Goal: Transaction & Acquisition: Purchase product/service

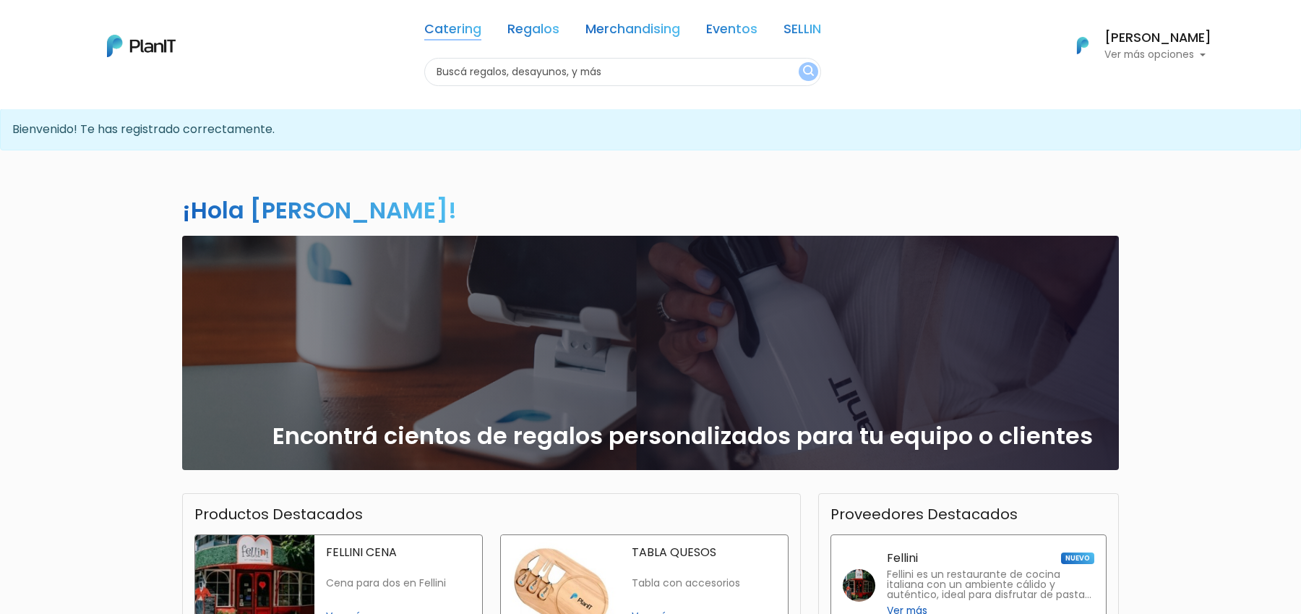
click at [458, 29] on link "Catering" at bounding box center [452, 31] width 57 height 17
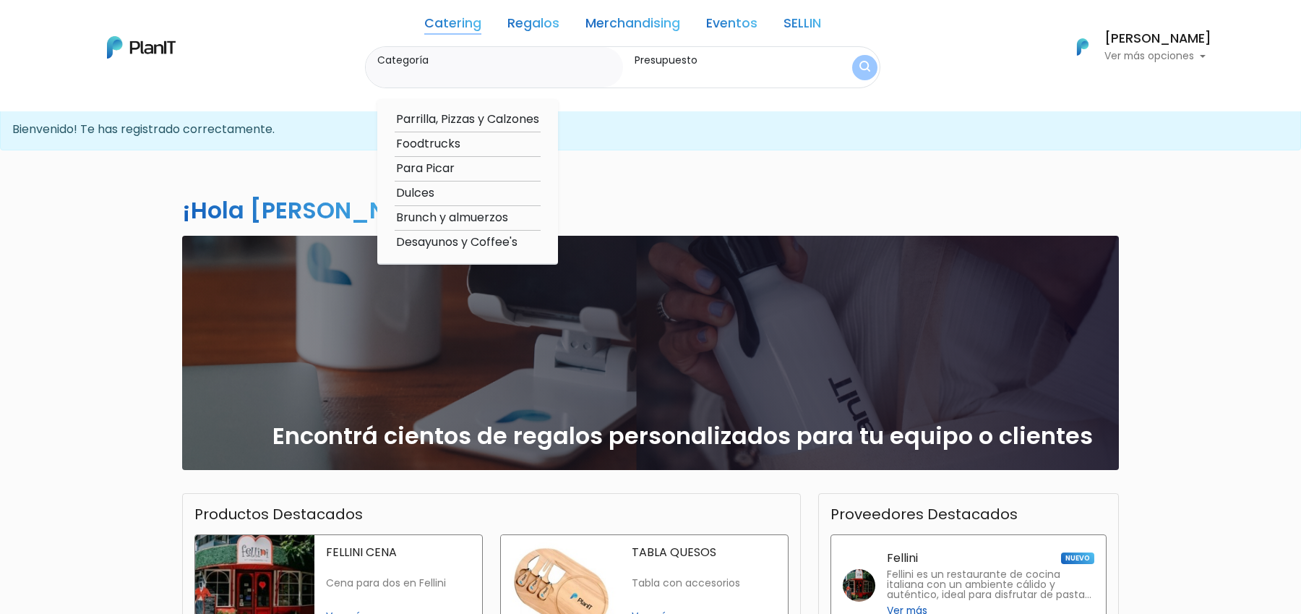
click at [541, 30] on link "Regalos" at bounding box center [534, 25] width 52 height 17
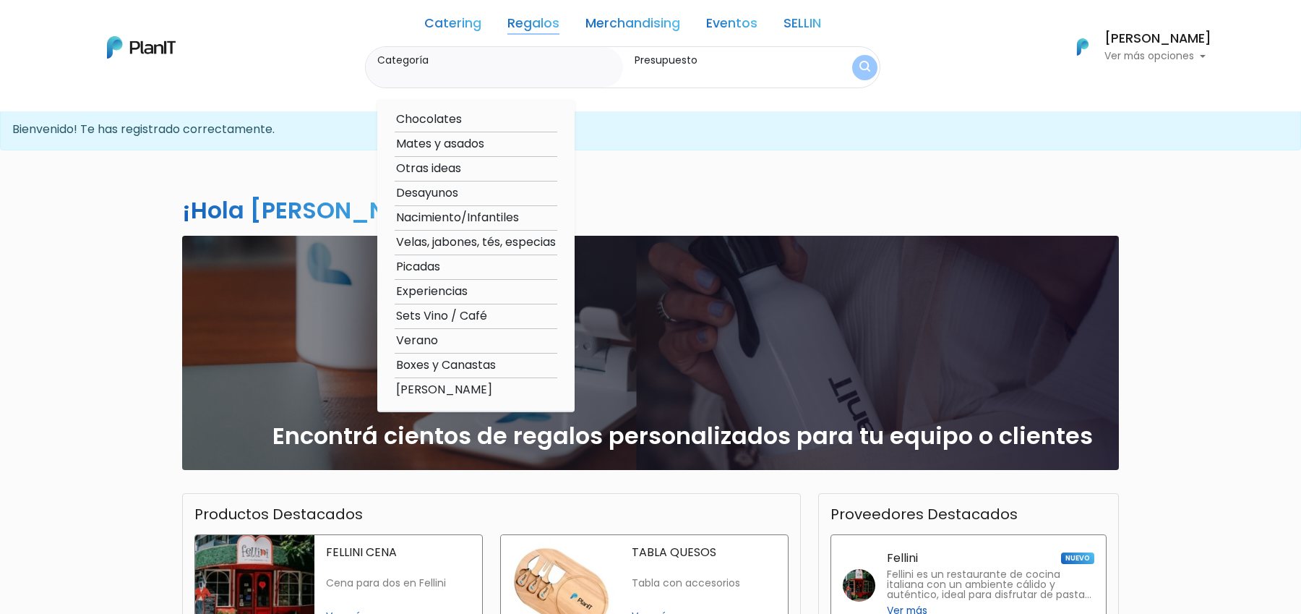
click at [445, 294] on option "Experiencias" at bounding box center [476, 292] width 163 height 18
type input "Experiencias"
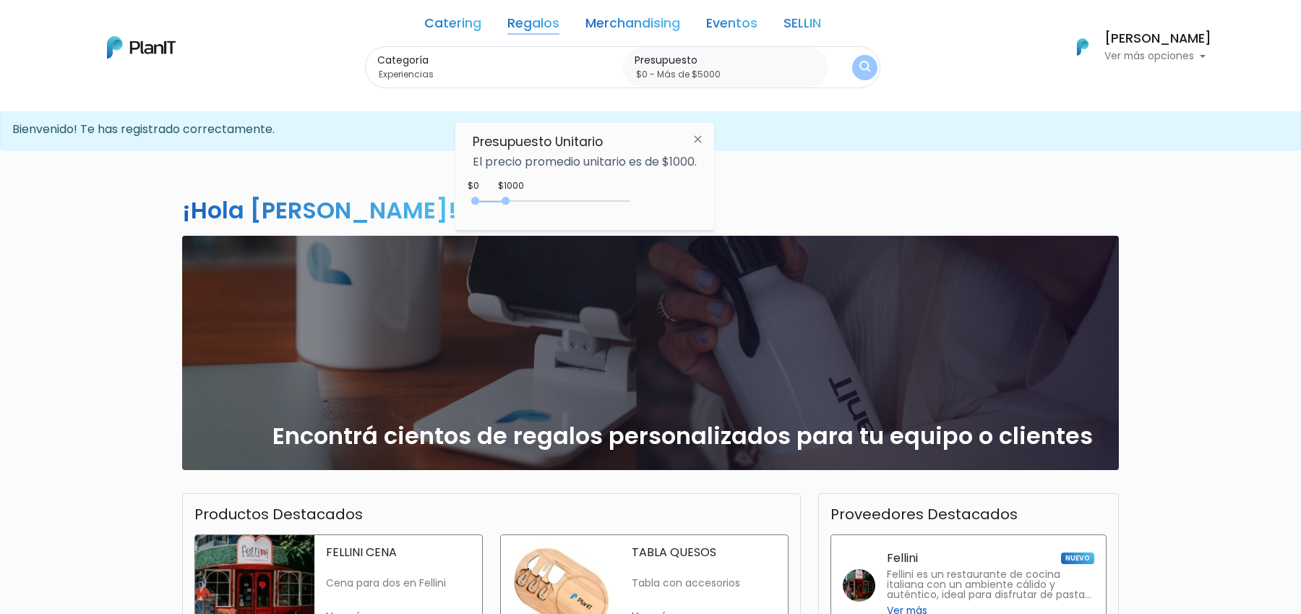
type input "$0 - Más de $5000"
drag, startPoint x: 508, startPoint y: 202, endPoint x: 666, endPoint y: 260, distance: 168.6
click at [666, 260] on body "Catering Regalos Merchandising Eventos SELLIN Catering Regalos Merchandising Ev…" at bounding box center [650, 307] width 1301 height 614
click at [860, 72] on img "submit" at bounding box center [865, 68] width 11 height 14
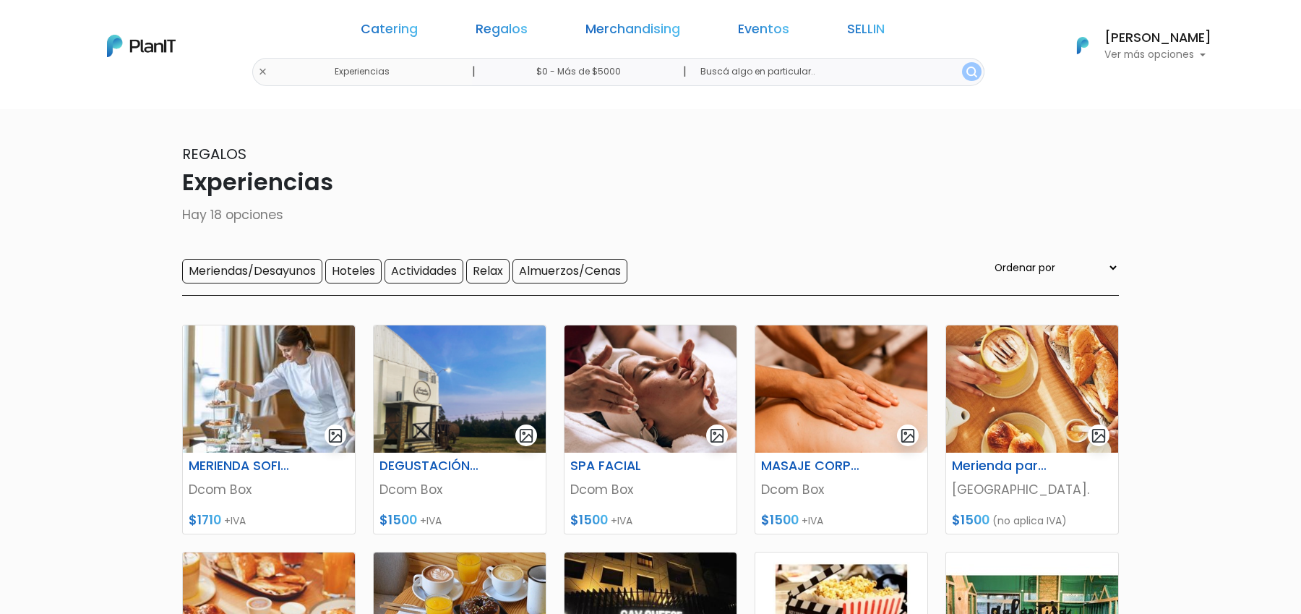
click at [1138, 56] on p "Ver más opciones" at bounding box center [1158, 55] width 107 height 10
click at [418, 33] on link "Catering" at bounding box center [389, 31] width 57 height 17
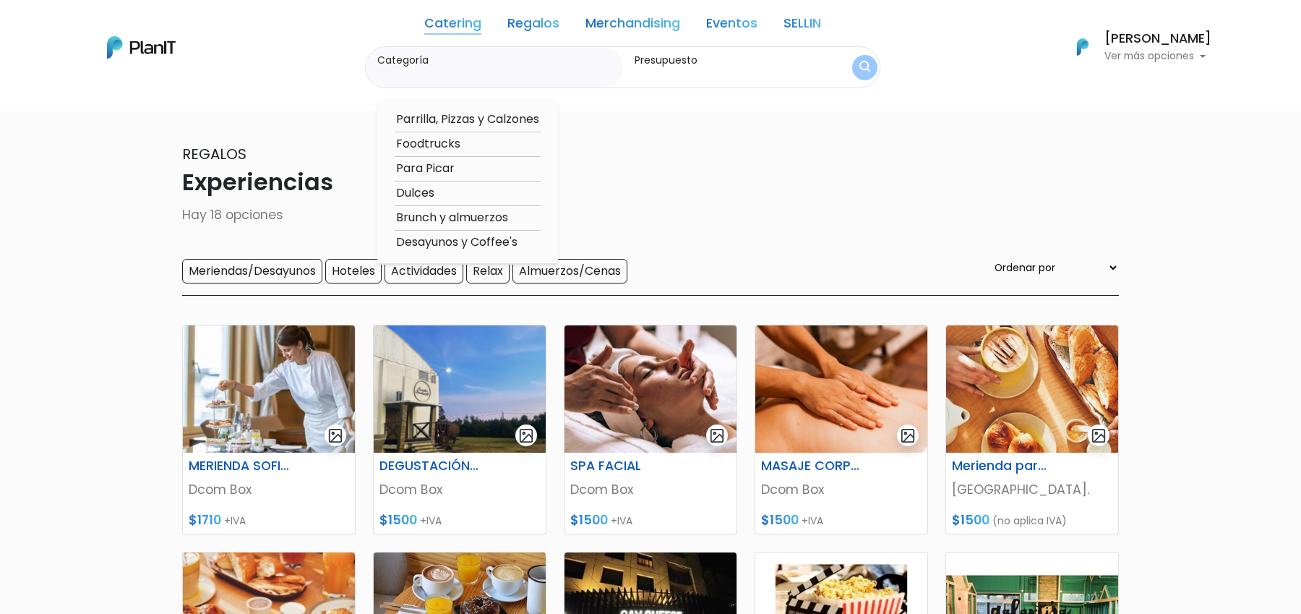
click at [425, 193] on option "Dulces" at bounding box center [468, 193] width 146 height 18
type input "Dulces"
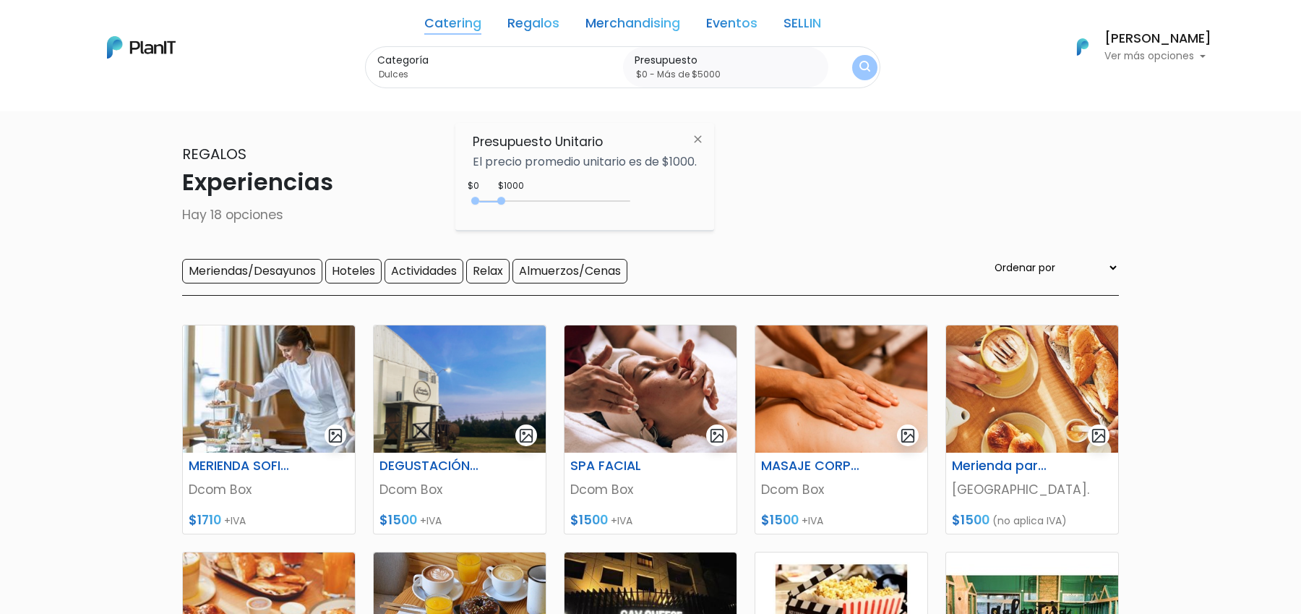
type input "$0 - Más de $5000"
drag, startPoint x: 505, startPoint y: 200, endPoint x: 722, endPoint y: 200, distance: 217.6
click at [722, 200] on body "Catering Regalos Merchandising Eventos SELLIN Experiencias | $0 - Más de $5000 …" at bounding box center [650, 307] width 1301 height 614
click at [852, 78] on div "Categoría Dulces Parrilla, Pizzas y Calzones Foodtrucks Para Picar Dulces Brunc…" at bounding box center [623, 67] width 516 height 43
click at [865, 74] on img "submit" at bounding box center [865, 68] width 11 height 14
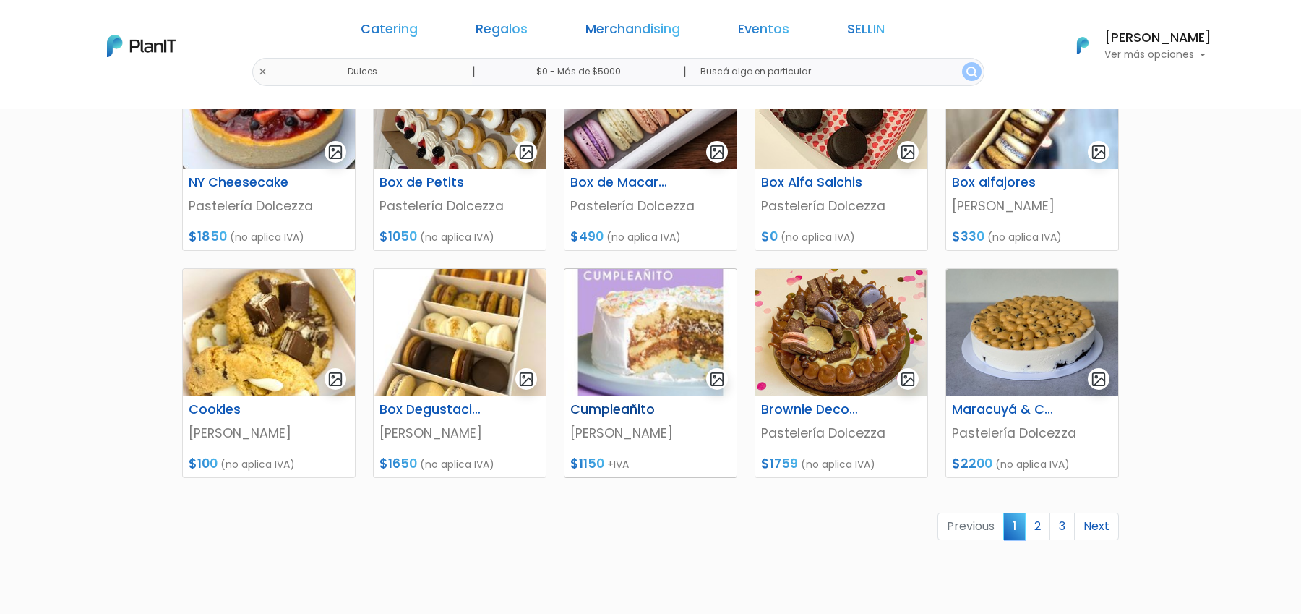
click at [654, 364] on img at bounding box center [651, 332] width 172 height 127
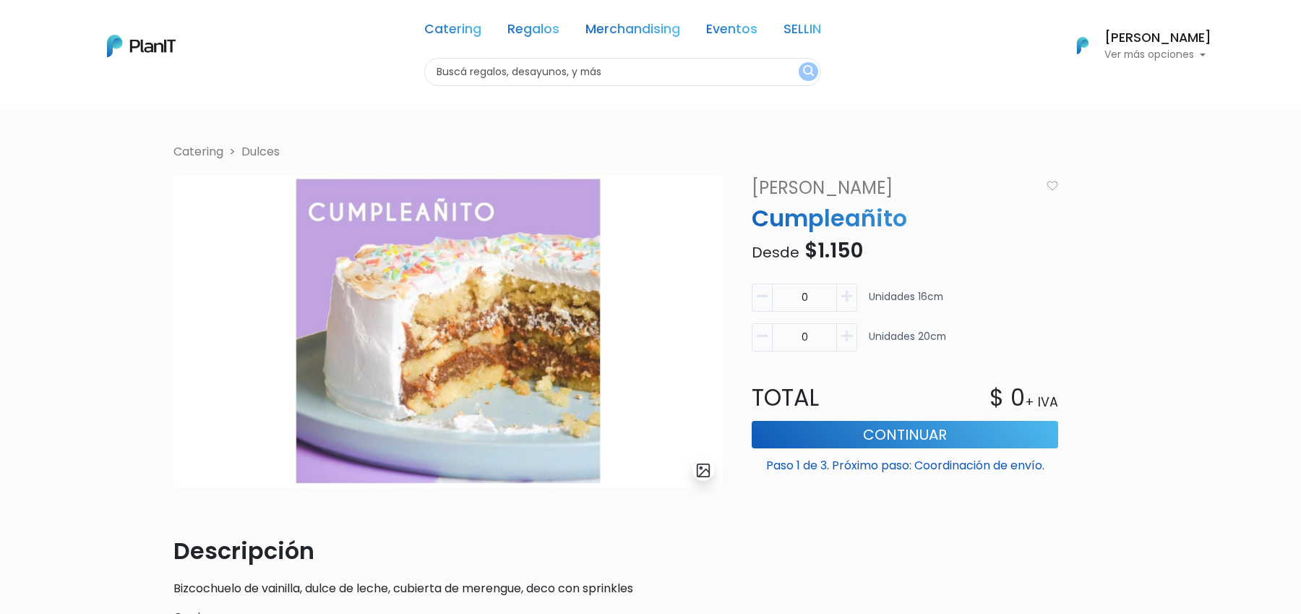
click at [847, 291] on icon "button" at bounding box center [847, 296] width 11 height 13
type input "1"
click at [879, 443] on button "Continuar" at bounding box center [905, 434] width 307 height 27
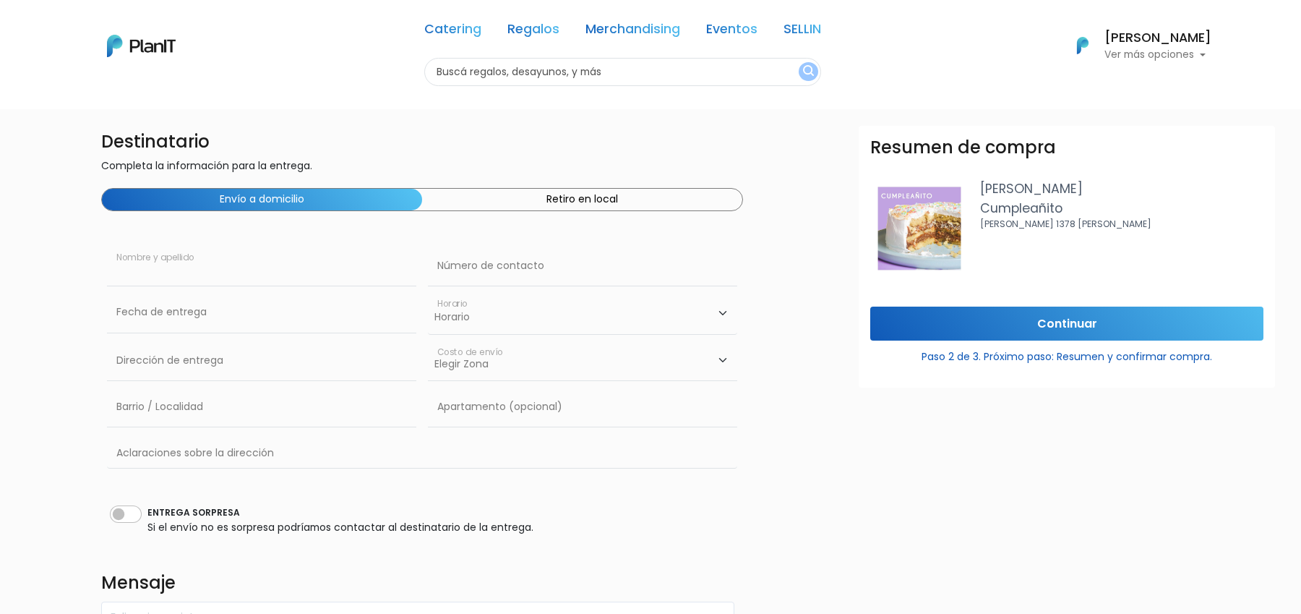
click at [354, 279] on input "text" at bounding box center [261, 266] width 309 height 40
type input "[PERSON_NAME]"
type input "[PERSON_NAME] 1482"
click at [555, 260] on input "text" at bounding box center [582, 266] width 309 height 40
type input "98288891"
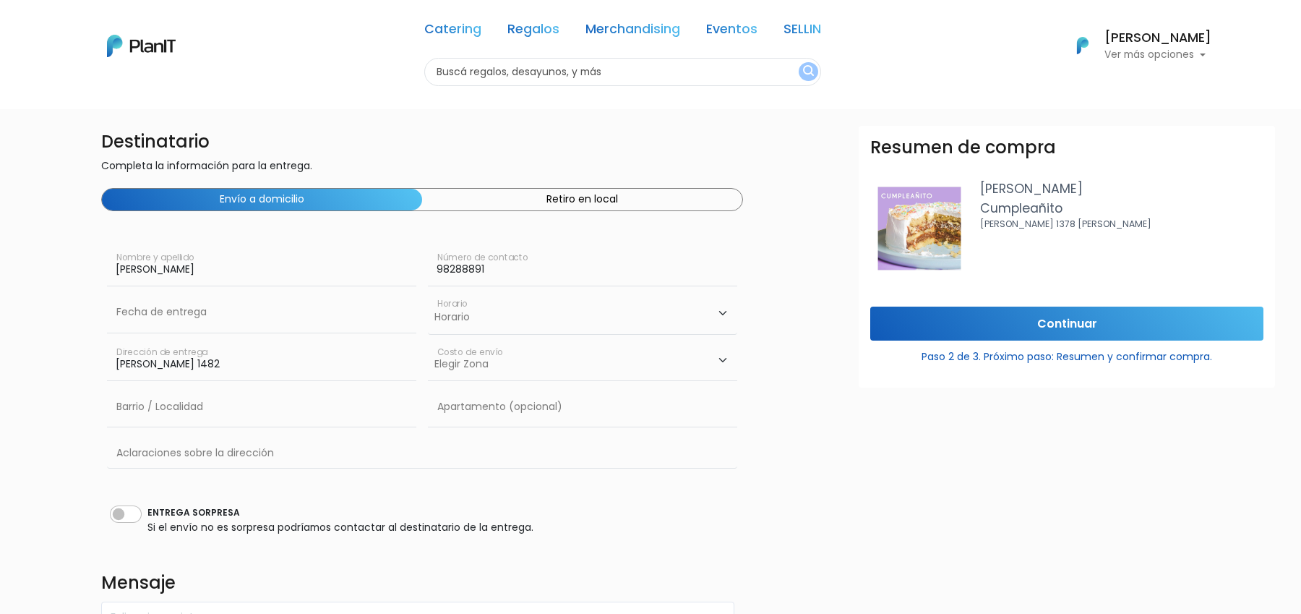
click at [462, 323] on select "Horario 08:00 - 10:00 10:00 - 12:00 14:00 - 16:00 16:00 - 18:00" at bounding box center [582, 313] width 309 height 42
select select "1"
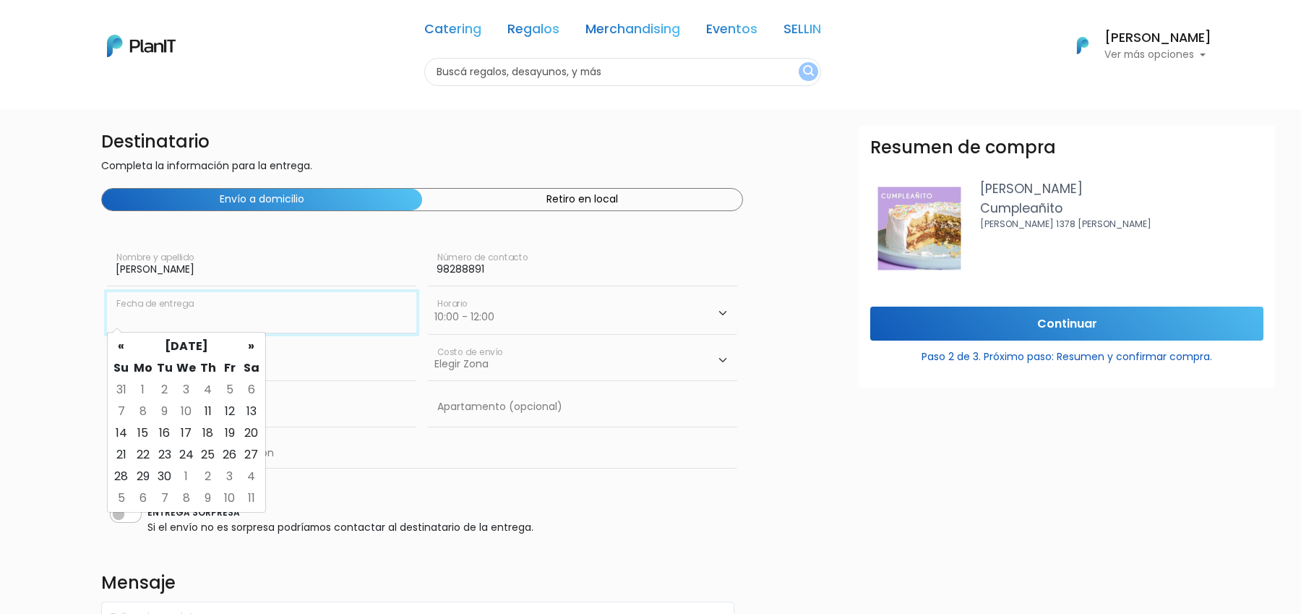
click at [339, 305] on input "text" at bounding box center [261, 312] width 309 height 40
click at [211, 448] on td "25" at bounding box center [208, 455] width 22 height 22
type input "[DATE]"
click at [509, 356] on select "Elegir Zona Montevideo- $180" at bounding box center [582, 361] width 309 height 40
select select "6"
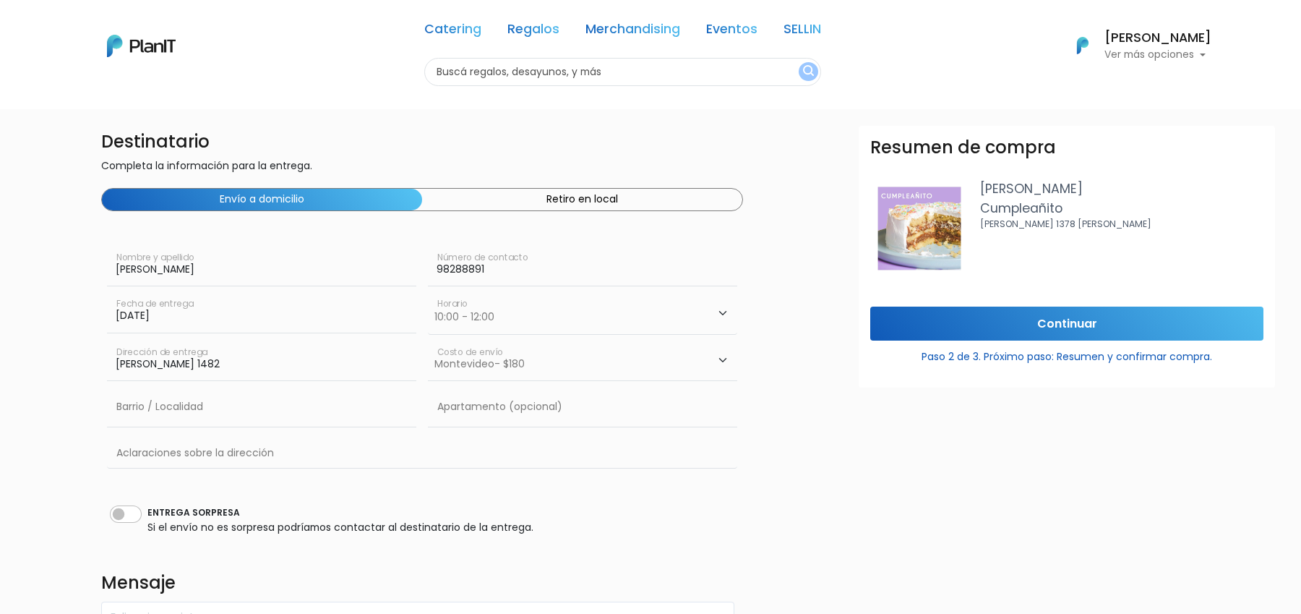
click at [518, 374] on select "Elegir Zona Montevideo- $180" at bounding box center [582, 361] width 309 height 40
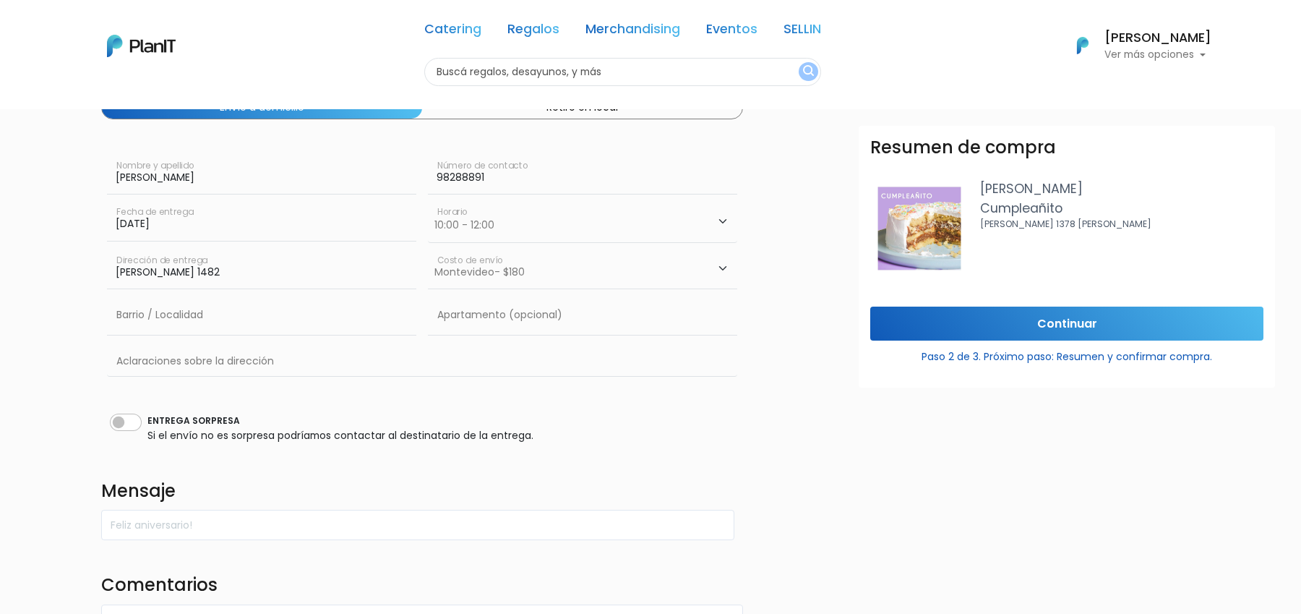
scroll to position [81, 0]
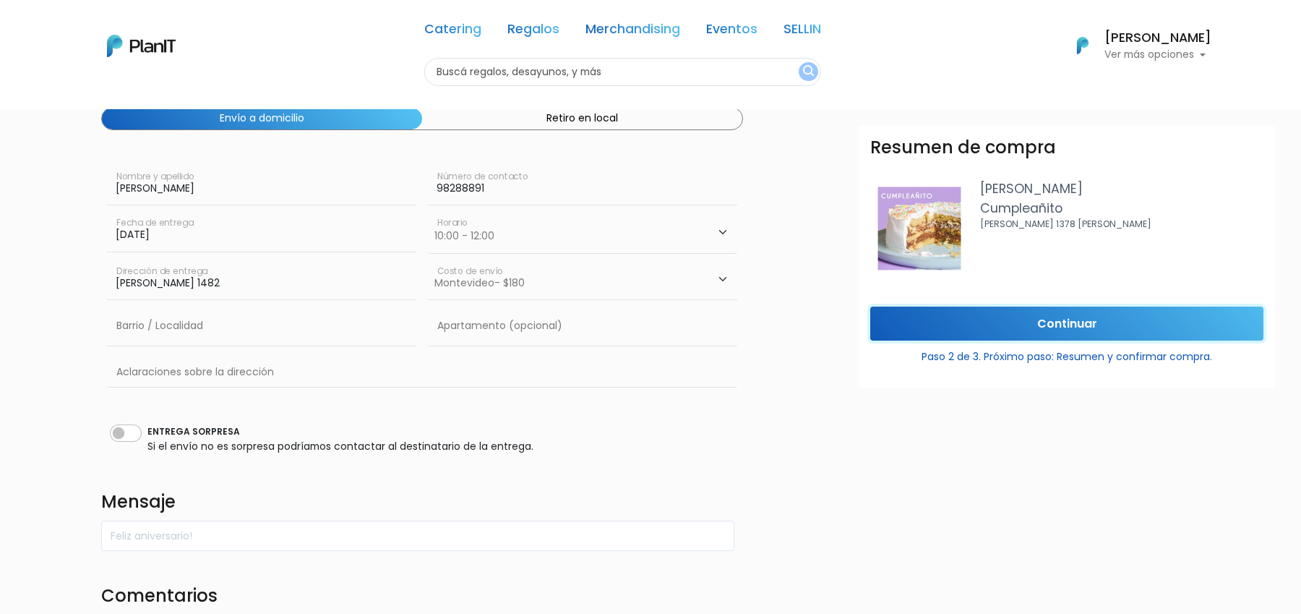
click at [1044, 325] on input "Continuar" at bounding box center [1067, 324] width 393 height 34
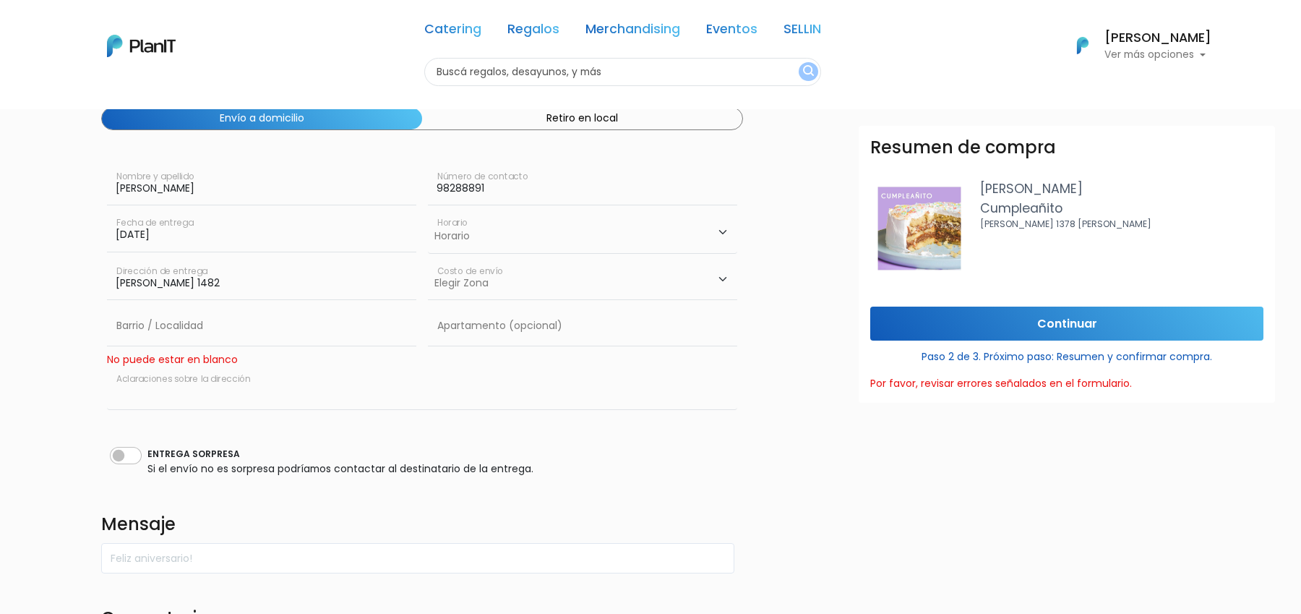
click at [260, 377] on input "text" at bounding box center [422, 388] width 630 height 42
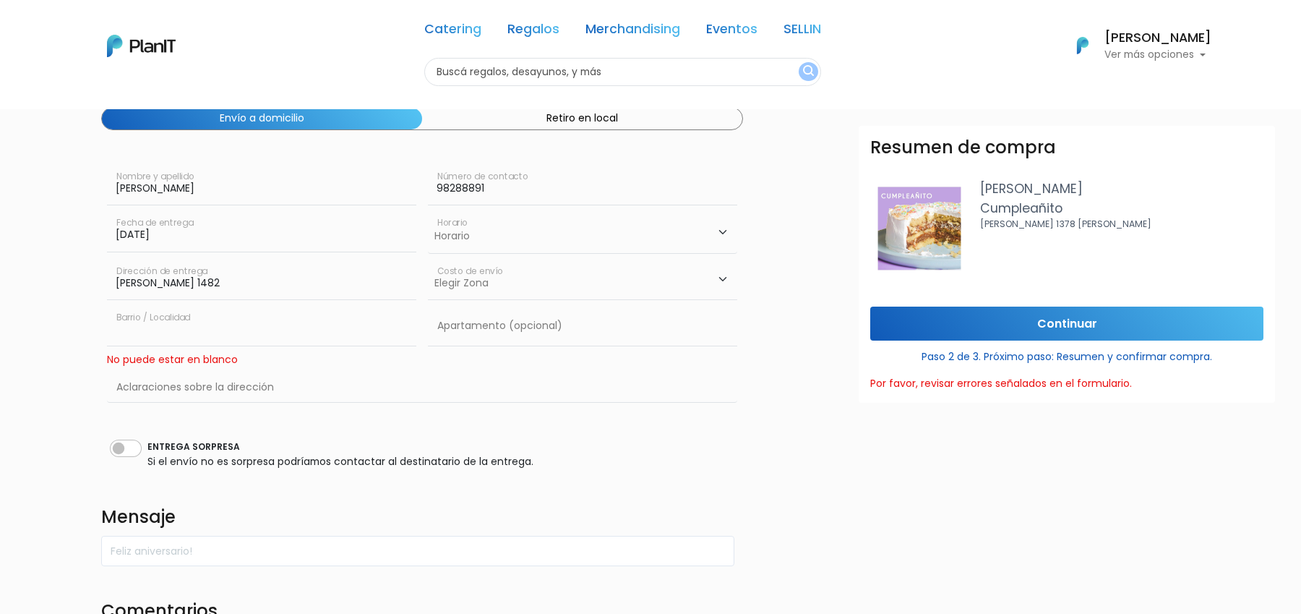
click at [247, 344] on input "text" at bounding box center [261, 326] width 309 height 40
type input "[GEOGRAPHIC_DATA]"
click at [539, 320] on input "text" at bounding box center [582, 326] width 309 height 40
type input "704"
click at [952, 331] on input "Continuar" at bounding box center [1067, 324] width 393 height 34
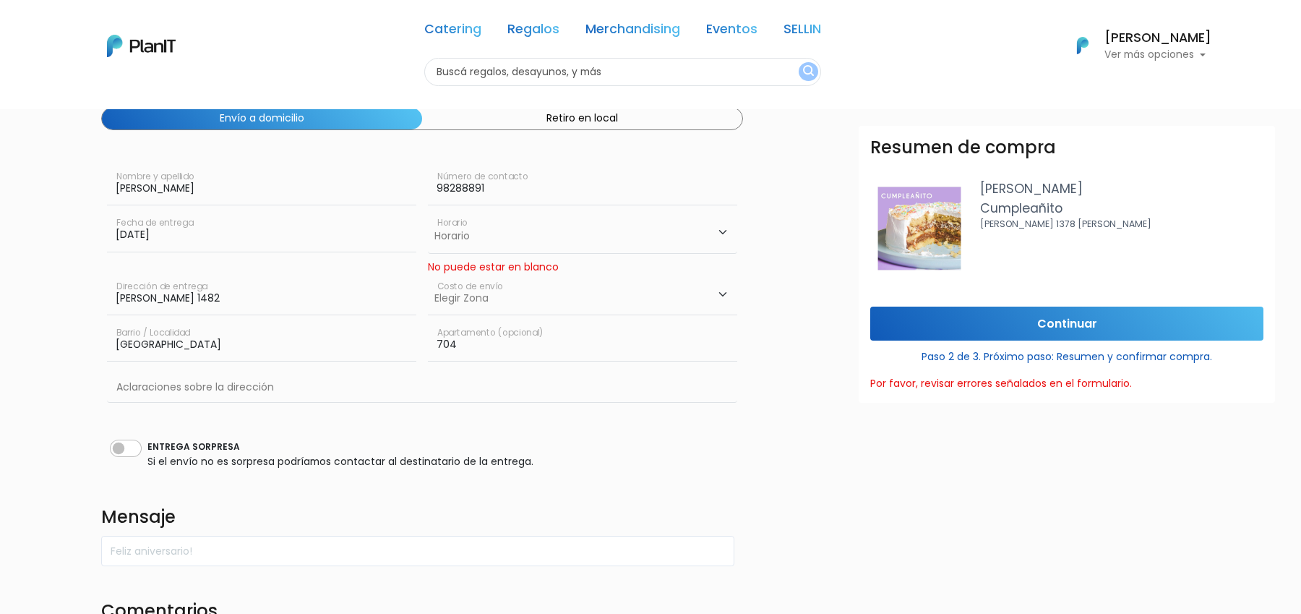
click at [497, 249] on select "Horario 08:00 - 10:00 10:00 - 12:00 14:00 - 16:00 16:00 - 18:00" at bounding box center [582, 232] width 309 height 42
select select "1"
click at [556, 291] on select "Elegir Zona Montevideo- $180" at bounding box center [582, 295] width 309 height 40
select select "6"
click at [1004, 321] on input "Continuar" at bounding box center [1067, 324] width 393 height 34
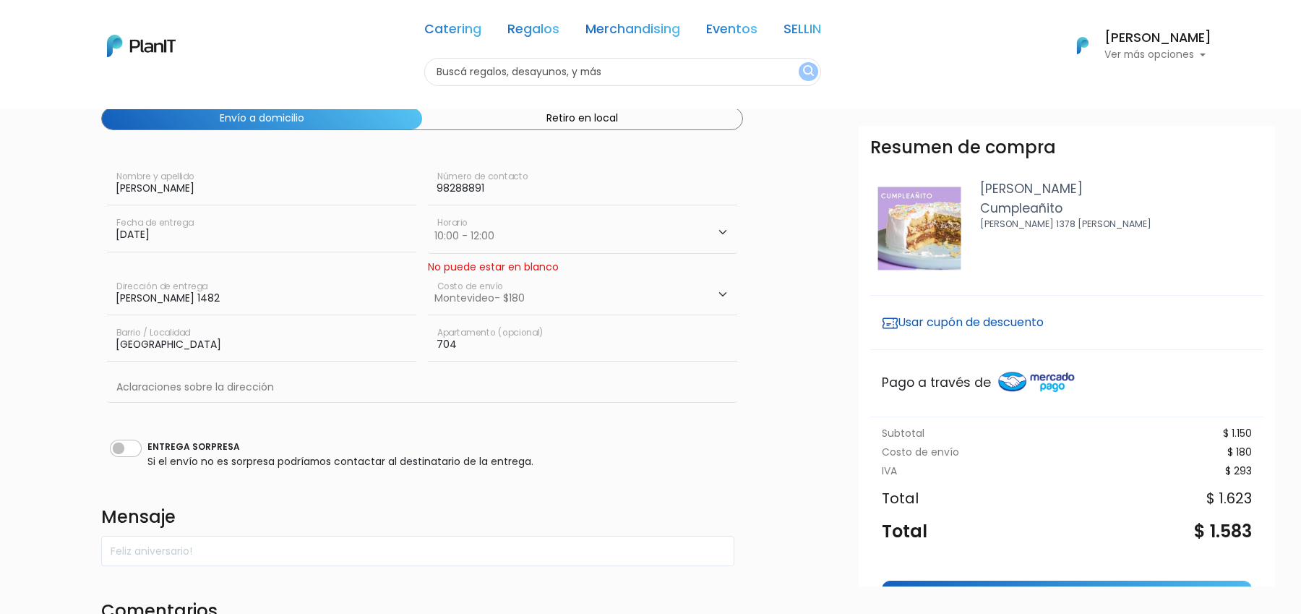
scroll to position [95, 0]
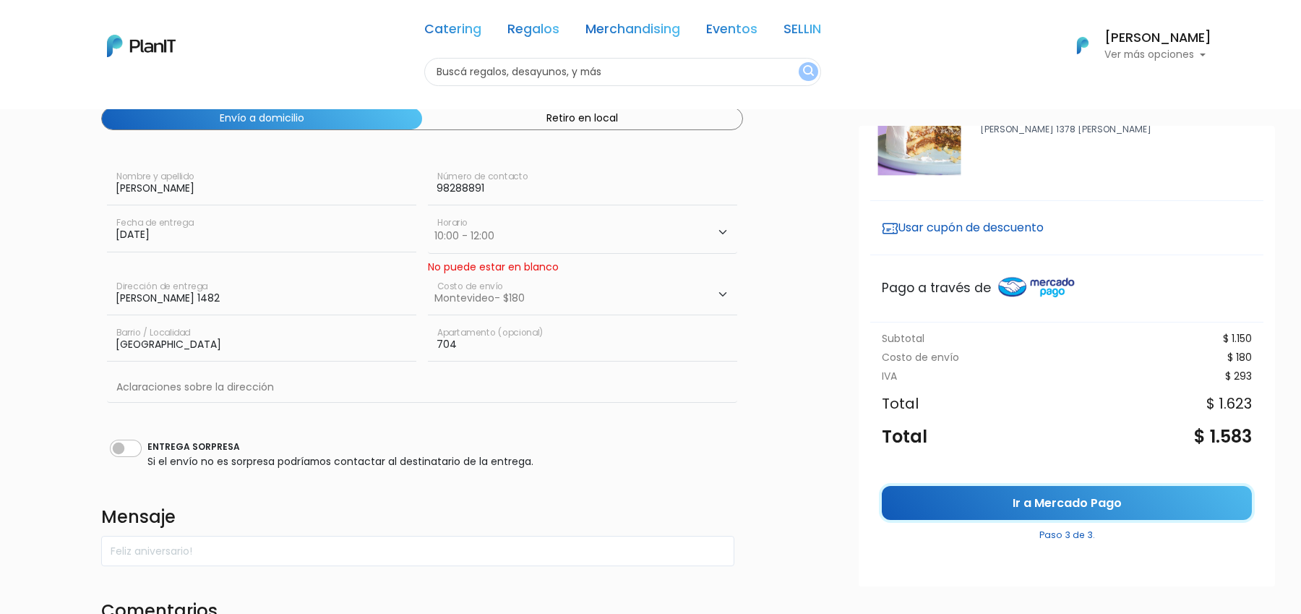
click at [1060, 508] on link "Ir a Mercado Pago" at bounding box center [1067, 503] width 370 height 34
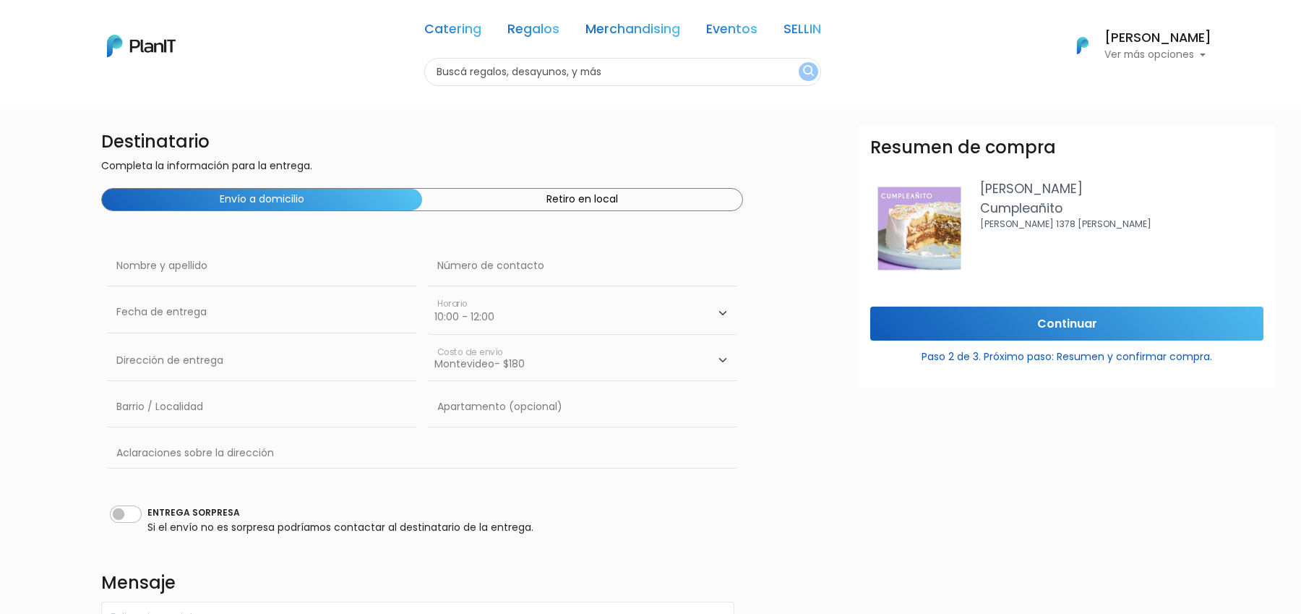
select select "1"
select select "6"
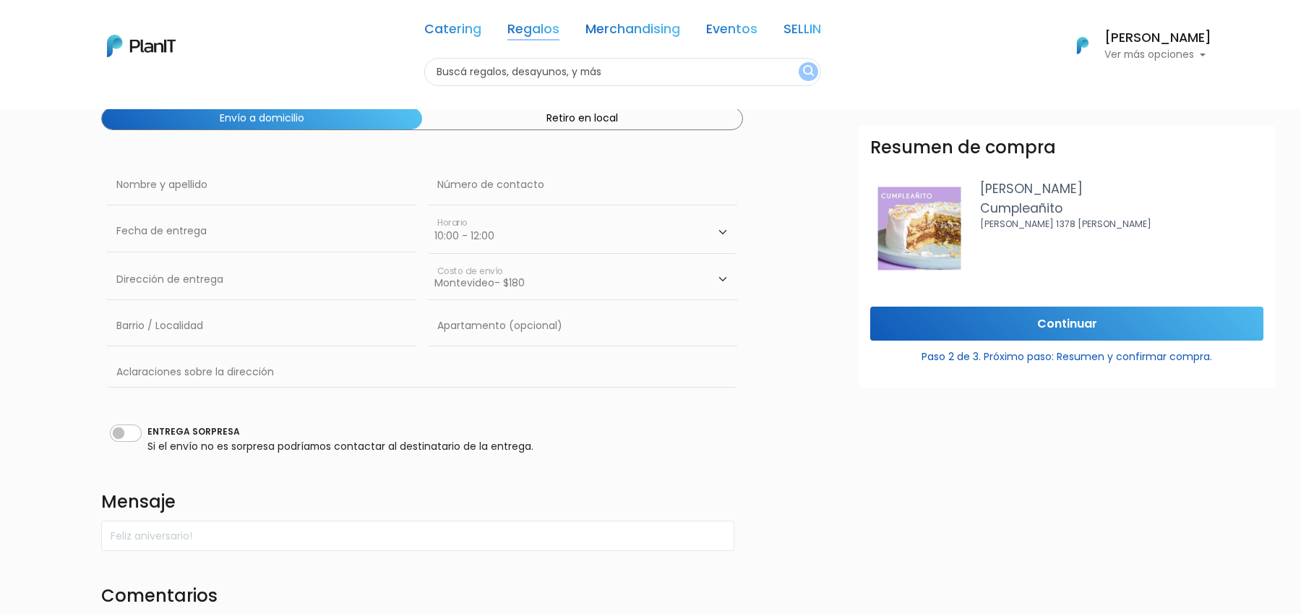
click at [537, 38] on link "Regalos" at bounding box center [534, 31] width 52 height 17
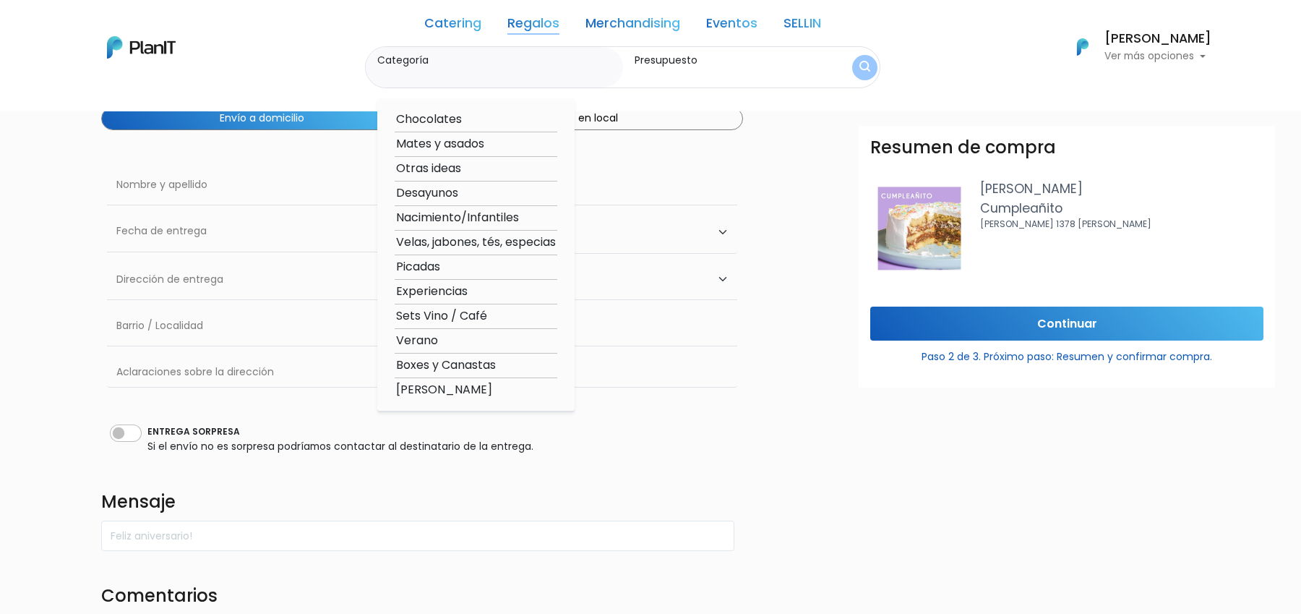
click at [625, 23] on link "Merchandising" at bounding box center [633, 25] width 95 height 17
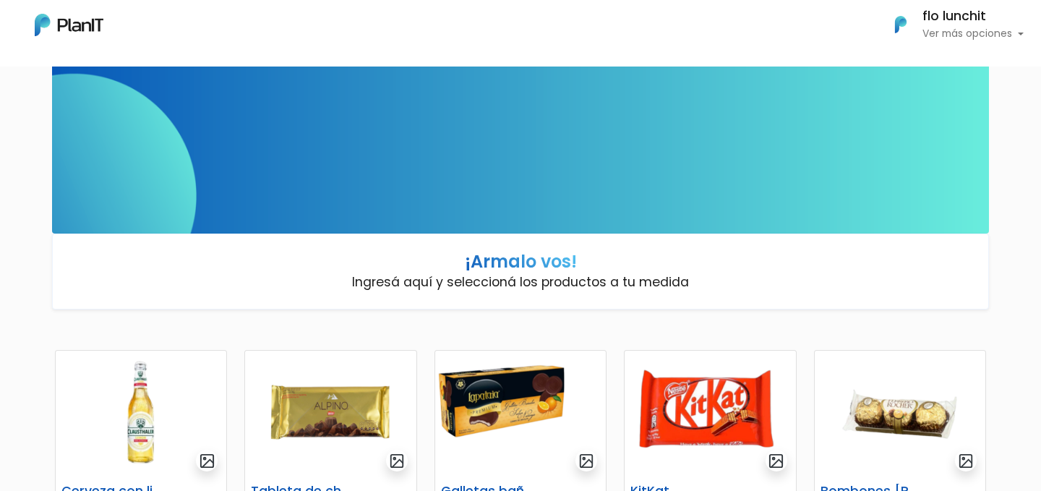
click at [547, 273] on p "Ingresá aquí y seleccioná los productos a tu medida" at bounding box center [520, 282] width 337 height 19
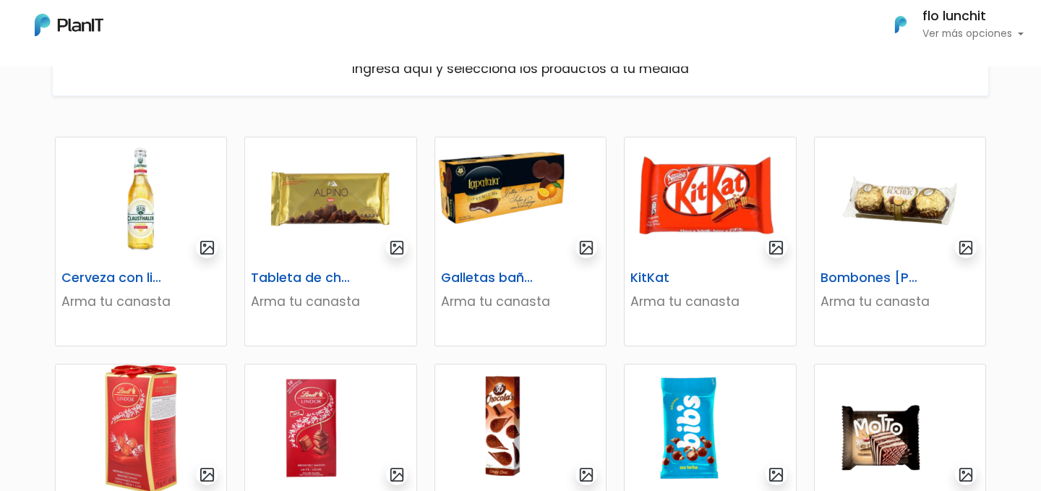
scroll to position [420, 0]
